Goal: Browse casually

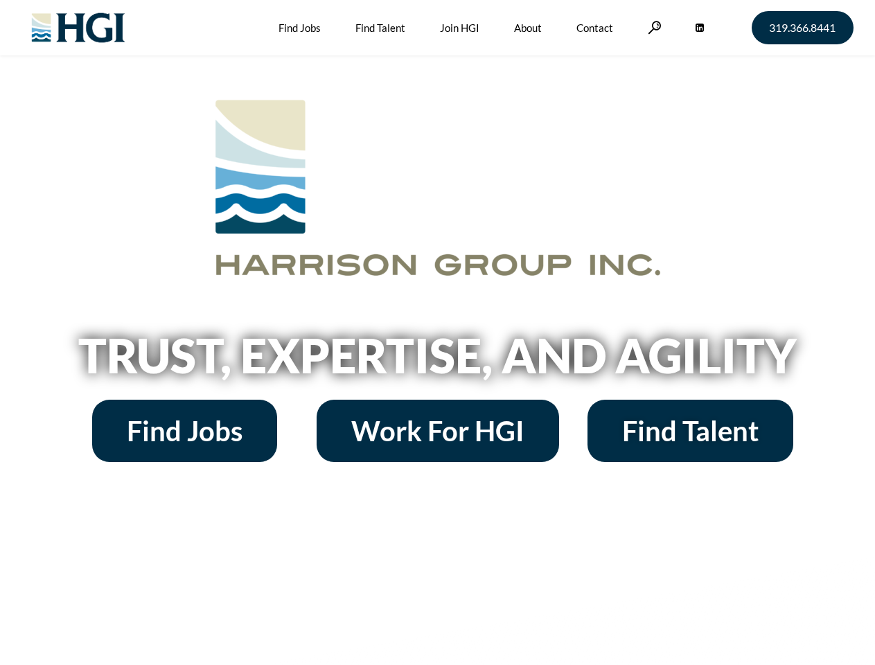
click at [437, 332] on h2 "Trust, Expertise, and Agility" at bounding box center [437, 355] width 789 height 47
click at [652, 27] on link at bounding box center [654, 27] width 14 height 13
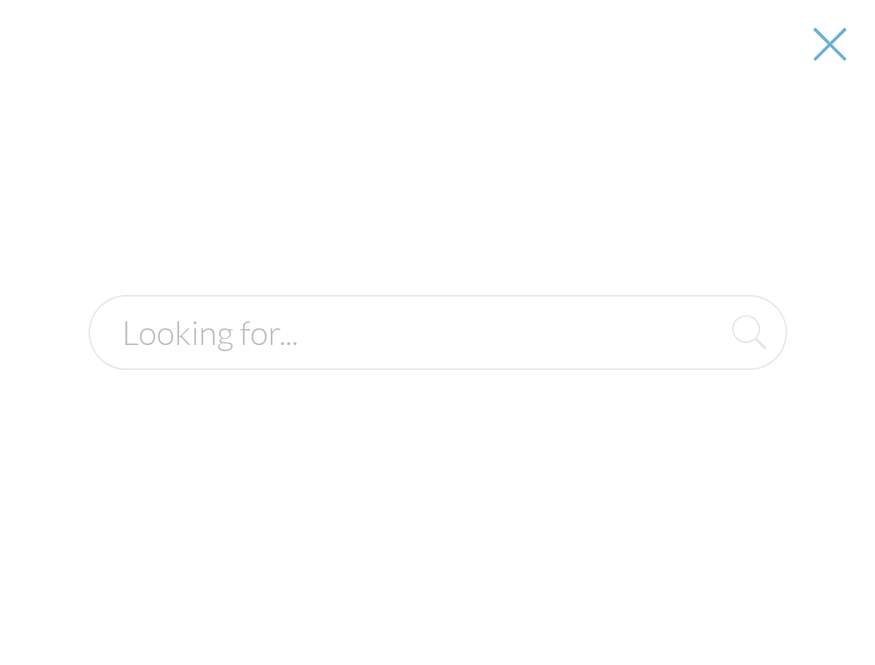
click at [437, 360] on h2 "Trust, Expertise, and Agility" at bounding box center [437, 355] width 789 height 47
